Goal: Navigation & Orientation: Find specific page/section

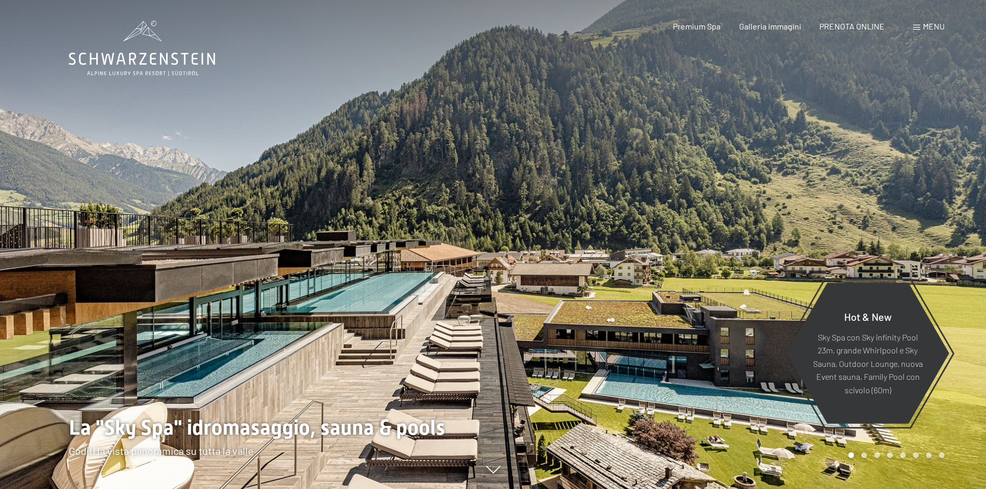
click at [916, 25] on span at bounding box center [916, 27] width 7 height 5
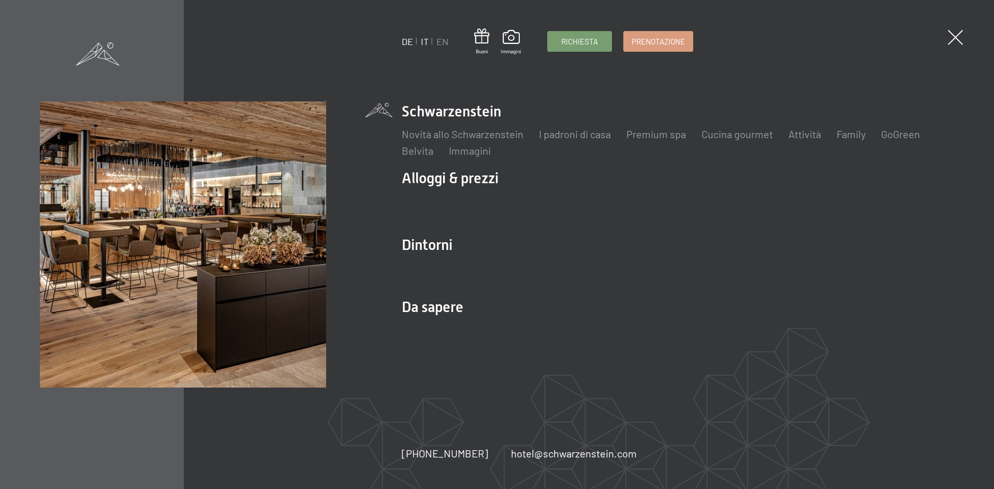
click at [404, 42] on link "DE" at bounding box center [407, 41] width 11 height 11
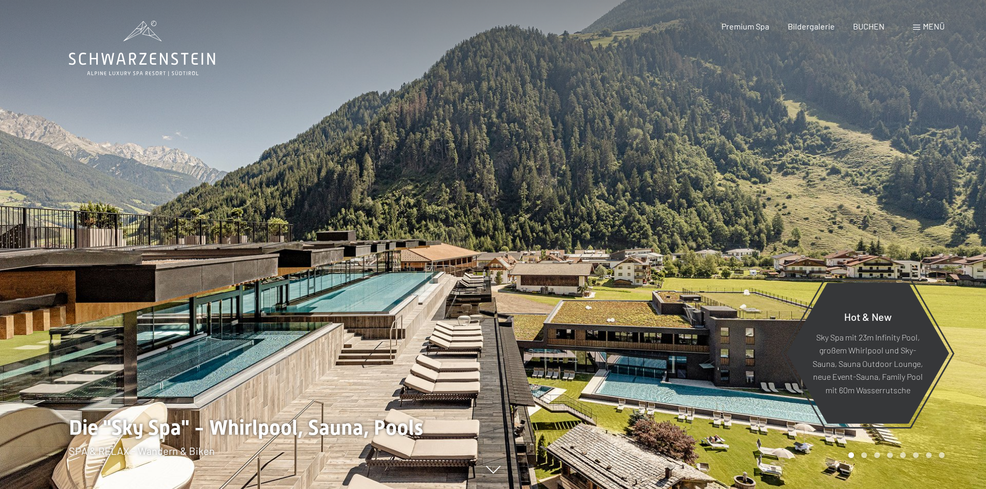
click at [933, 22] on span "Menü" at bounding box center [934, 26] width 22 height 10
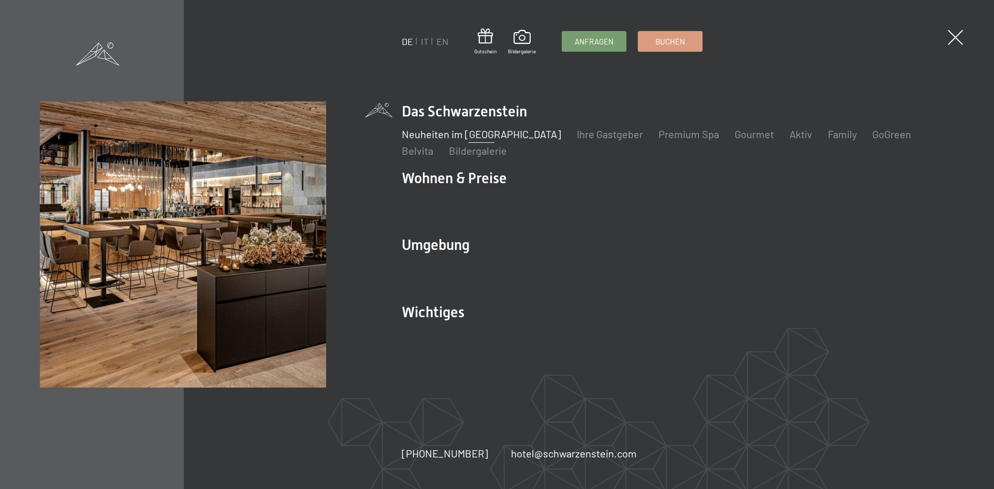
click at [499, 134] on link "Neuheiten im [GEOGRAPHIC_DATA]" at bounding box center [481, 134] width 159 height 12
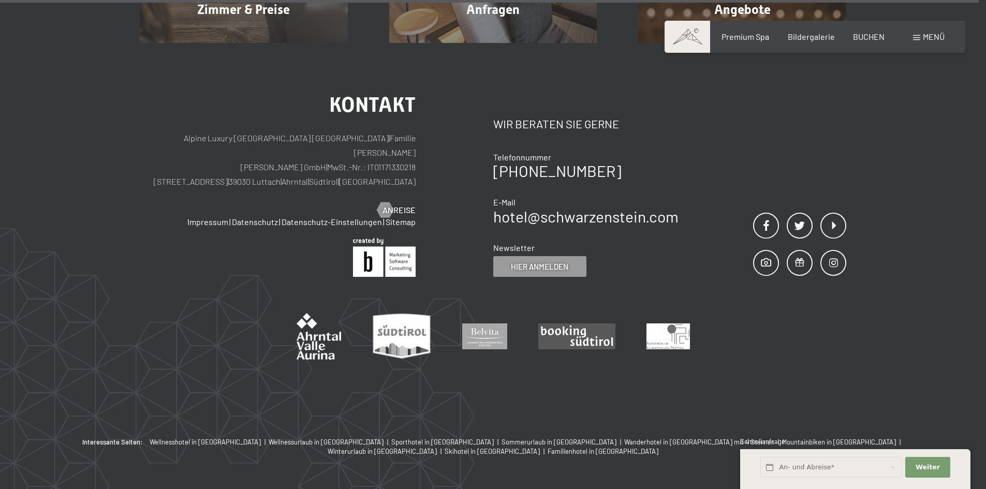
scroll to position [4383, 0]
